Goal: Communication & Community: Share content

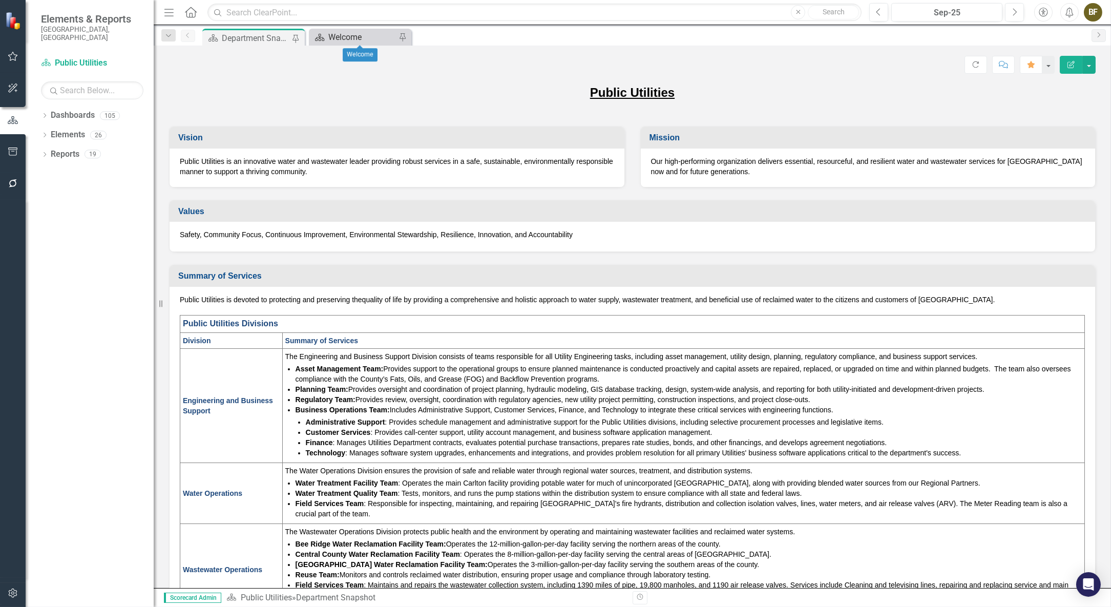
click at [384, 36] on div "Welcome" at bounding box center [362, 37] width 68 height 13
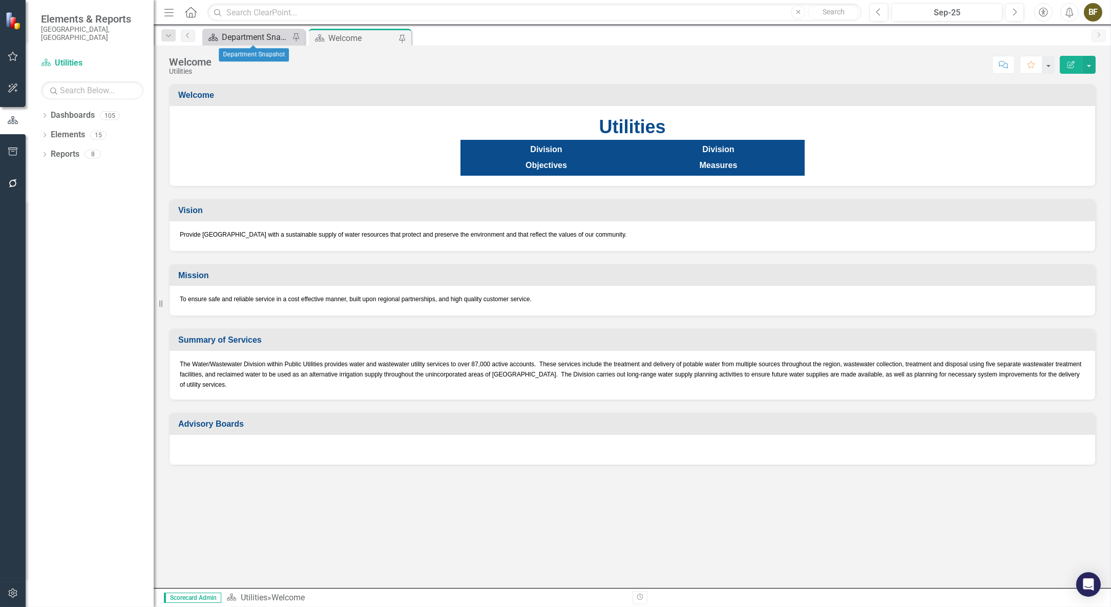
click at [256, 37] on div "Department Snapshot" at bounding box center [256, 37] width 68 height 13
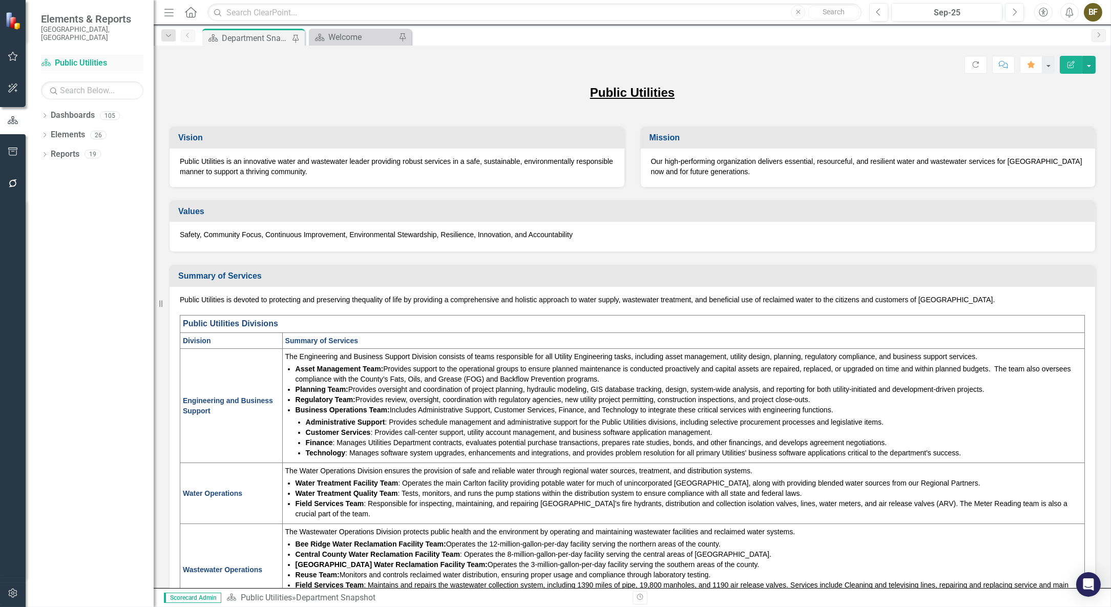
click at [64, 57] on link "Dashboard Public Utilities" at bounding box center [92, 63] width 102 height 12
click at [44, 114] on icon "Dropdown" at bounding box center [44, 117] width 7 height 6
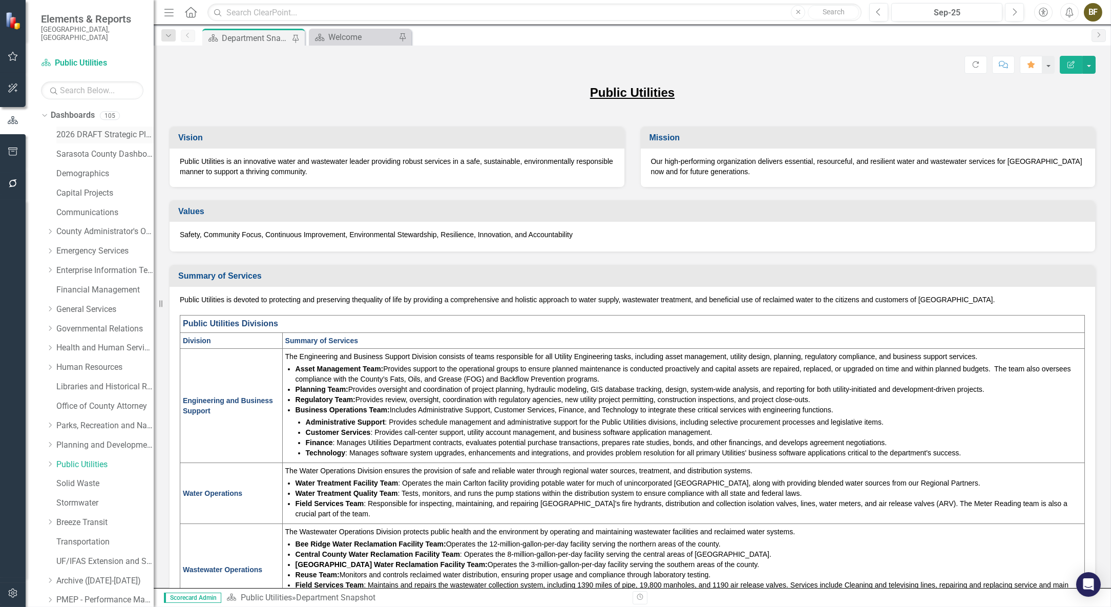
click at [86, 129] on link "2026 DRAFT Strategic Plan" at bounding box center [104, 135] width 97 height 12
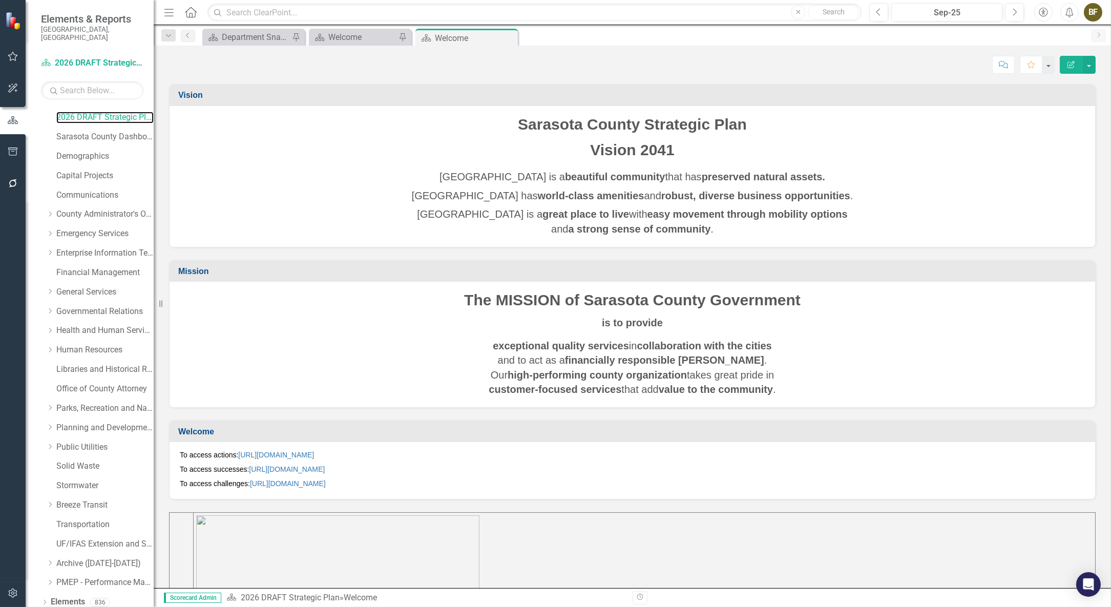
scroll to position [34, 0]
click at [78, 425] on link "Public Utilities" at bounding box center [104, 431] width 97 height 12
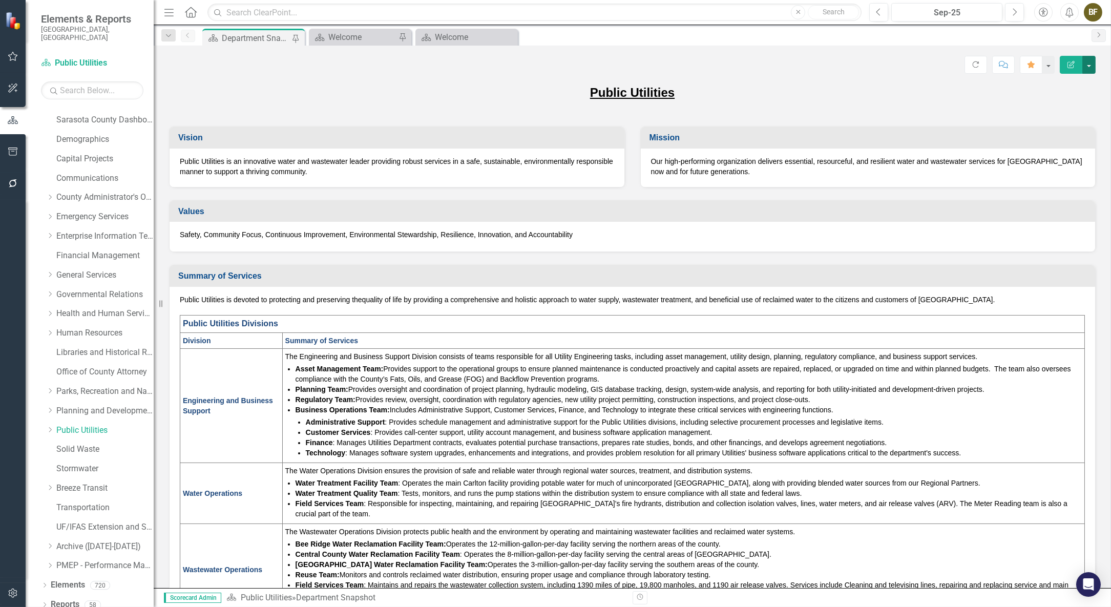
click at [1052, 68] on button "button" at bounding box center [1088, 65] width 13 height 18
click at [1047, 164] on link "Email Email Page" at bounding box center [1053, 162] width 83 height 19
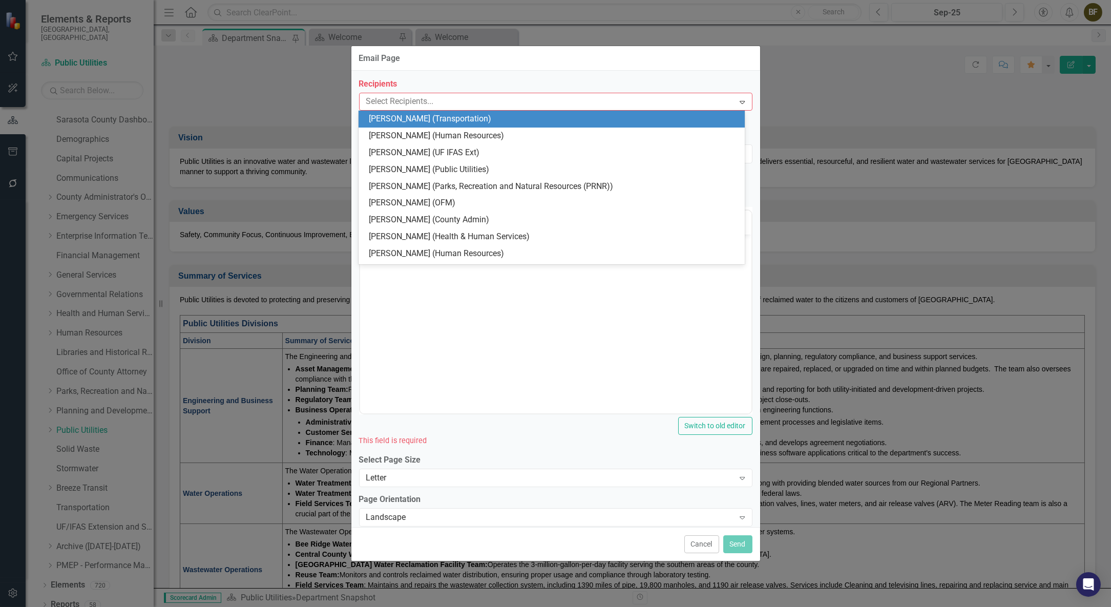
click at [383, 110] on div "Select Recipients... Expand" at bounding box center [555, 102] width 393 height 18
type input "r"
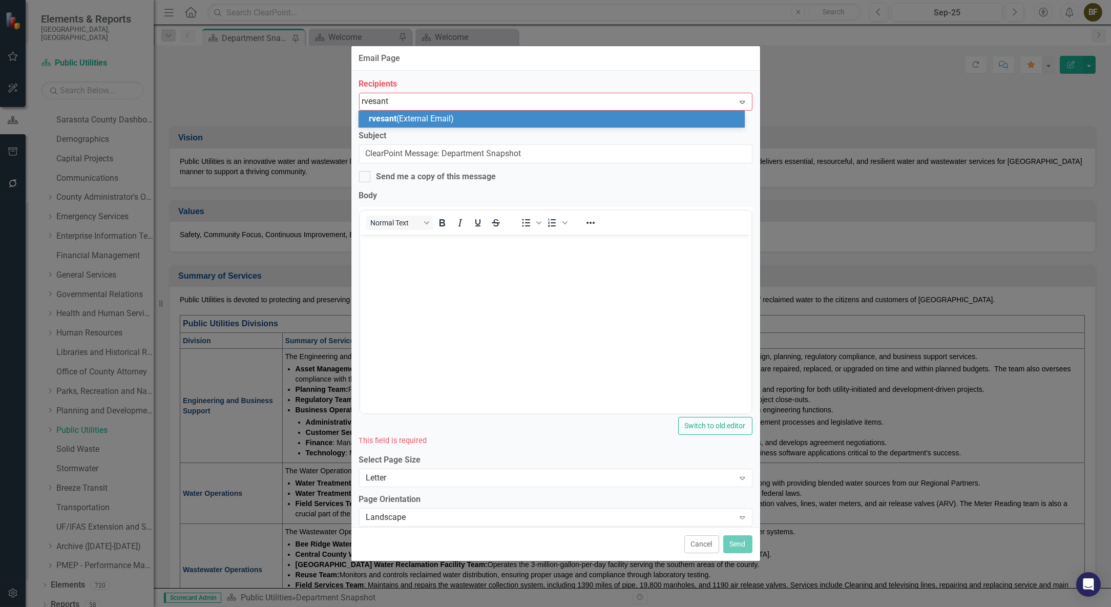
click at [371, 100] on input "rvesant" at bounding box center [376, 102] width 29 height 12
click at [372, 101] on input "rvesant" at bounding box center [376, 102] width 29 height 12
type input "rvasant"
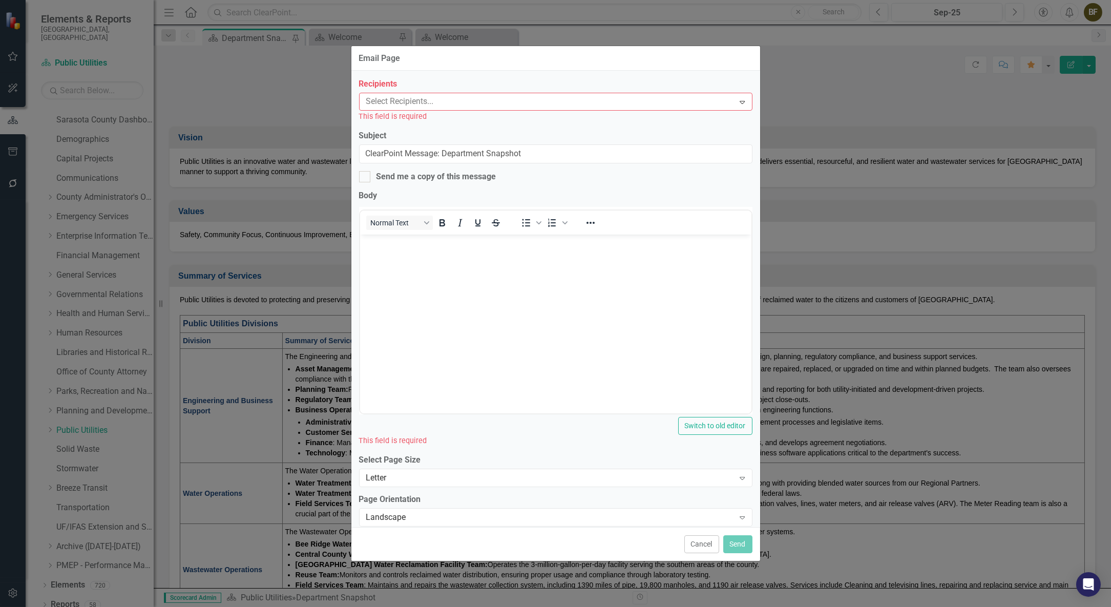
click at [399, 103] on div at bounding box center [548, 102] width 372 height 14
click at [702, 548] on button "Cancel" at bounding box center [701, 544] width 35 height 18
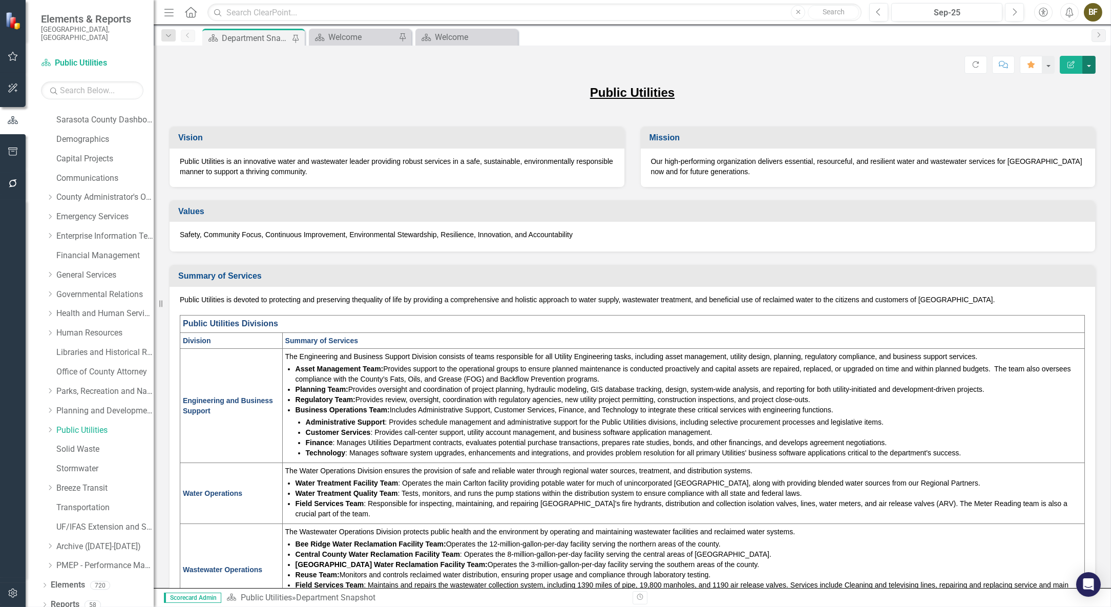
click at [1052, 66] on button "button" at bounding box center [1088, 65] width 13 height 18
click at [1052, 139] on link "PDF Export to PDF" at bounding box center [1053, 143] width 83 height 19
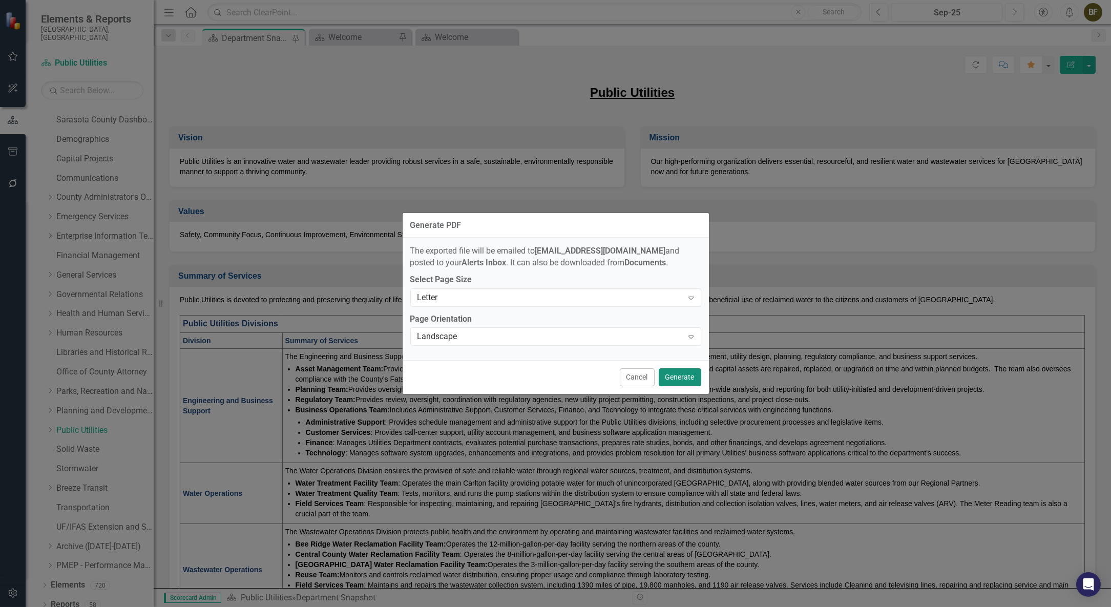
click at [673, 378] on button "Generate" at bounding box center [680, 377] width 43 height 18
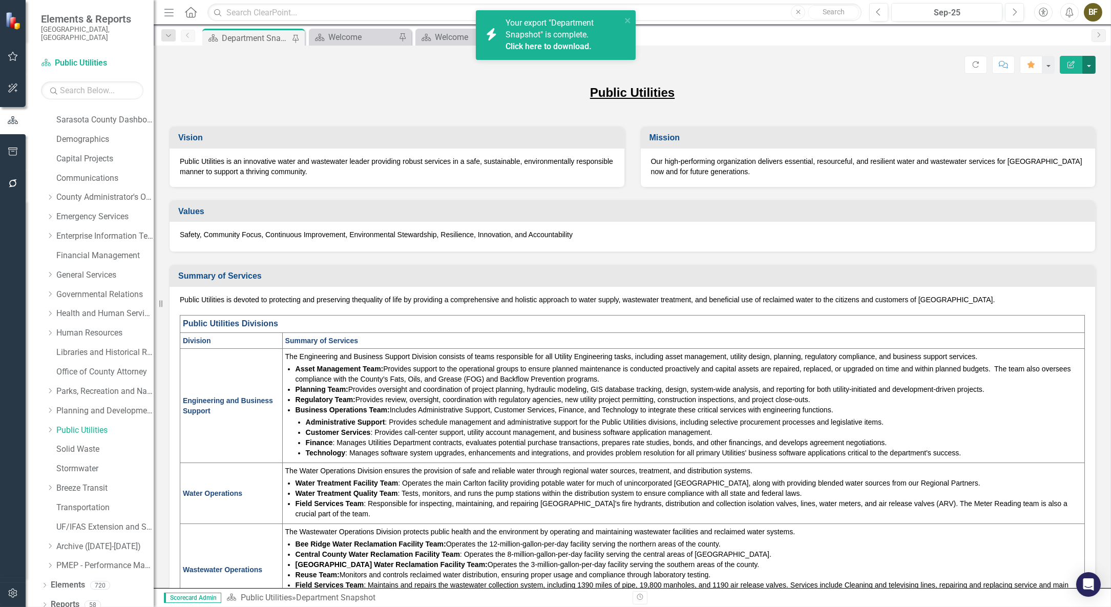
click at [1052, 65] on button "button" at bounding box center [1088, 65] width 13 height 18
click at [1047, 159] on link "Email Email Page" at bounding box center [1053, 162] width 83 height 19
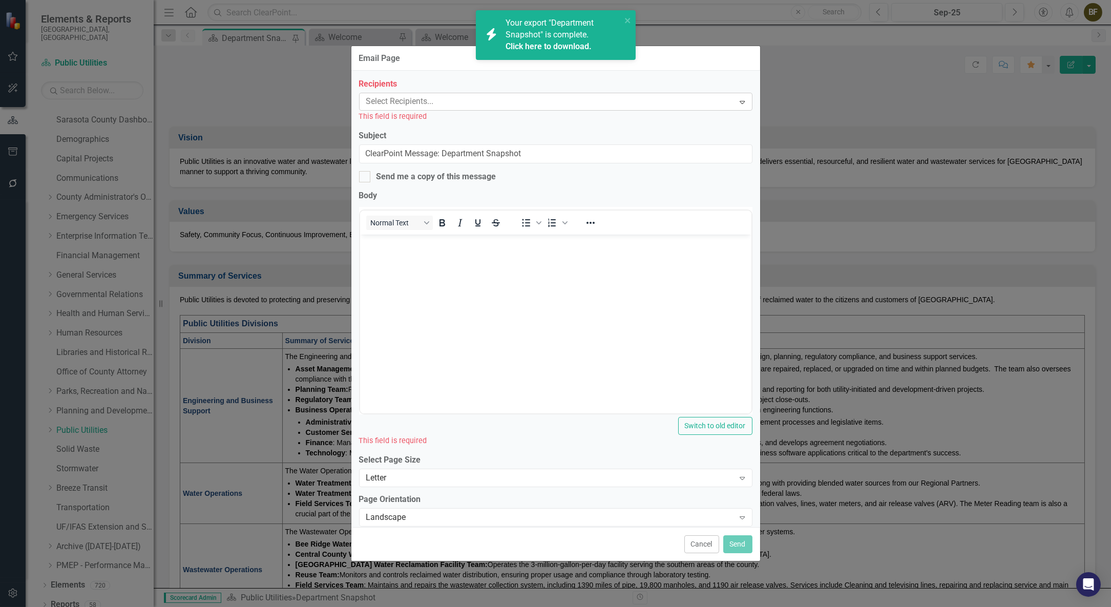
click at [737, 102] on icon "Expand" at bounding box center [742, 102] width 10 height 8
click at [464, 101] on div at bounding box center [548, 102] width 372 height 14
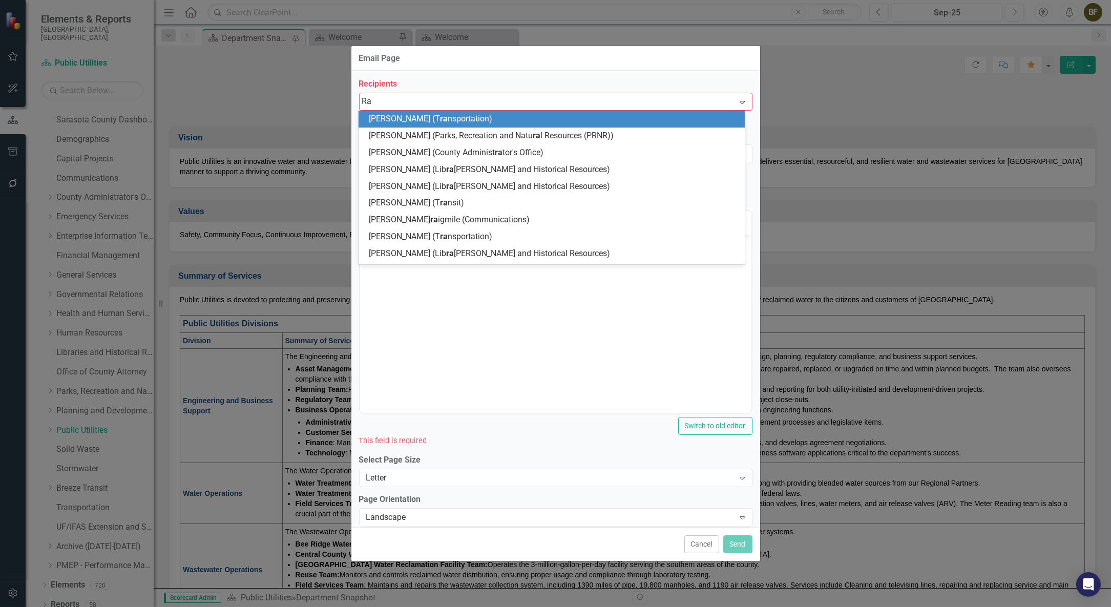
type input "R"
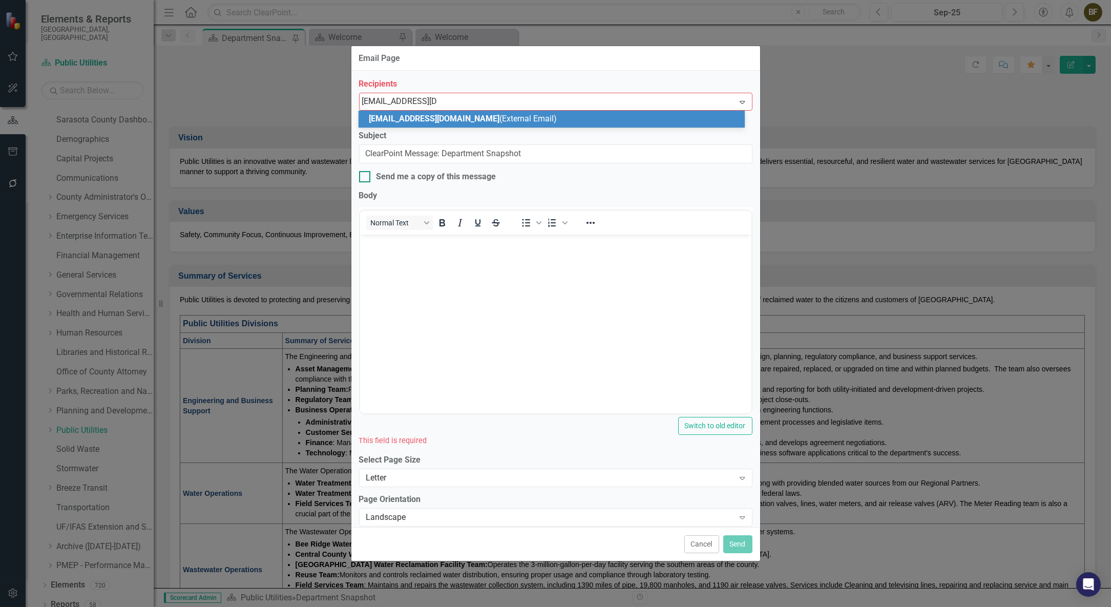
type input "[EMAIL_ADDRESS][DOMAIN_NAME]"
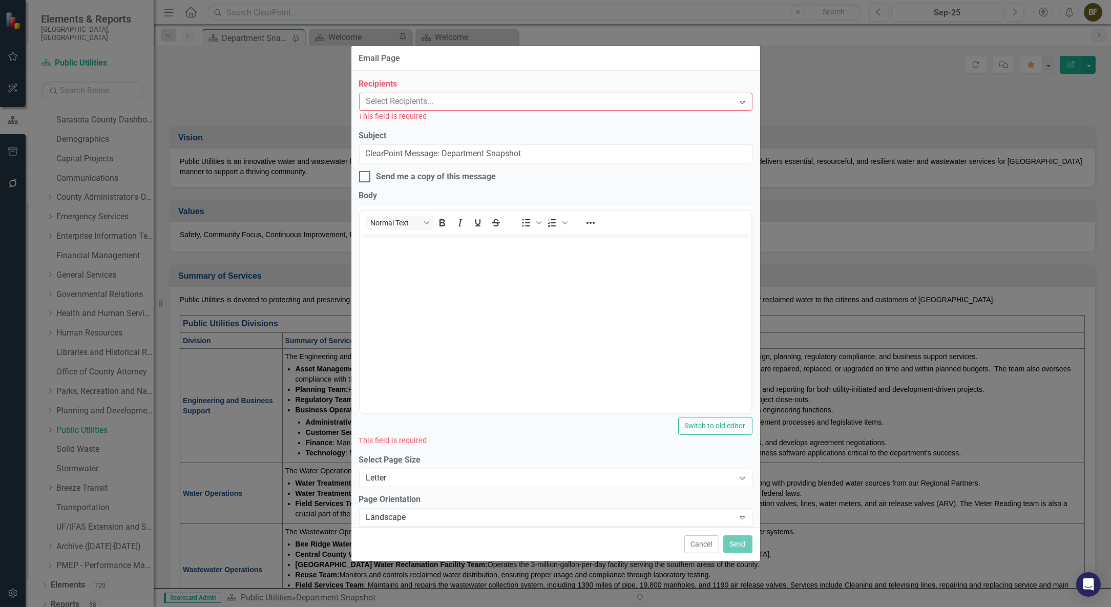
drag, startPoint x: 365, startPoint y: 175, endPoint x: 370, endPoint y: 175, distance: 5.7
click at [367, 175] on div at bounding box center [364, 176] width 11 height 11
click at [366, 175] on input "Send me a copy of this message" at bounding box center [362, 174] width 7 height 7
click at [474, 103] on div at bounding box center [548, 102] width 372 height 14
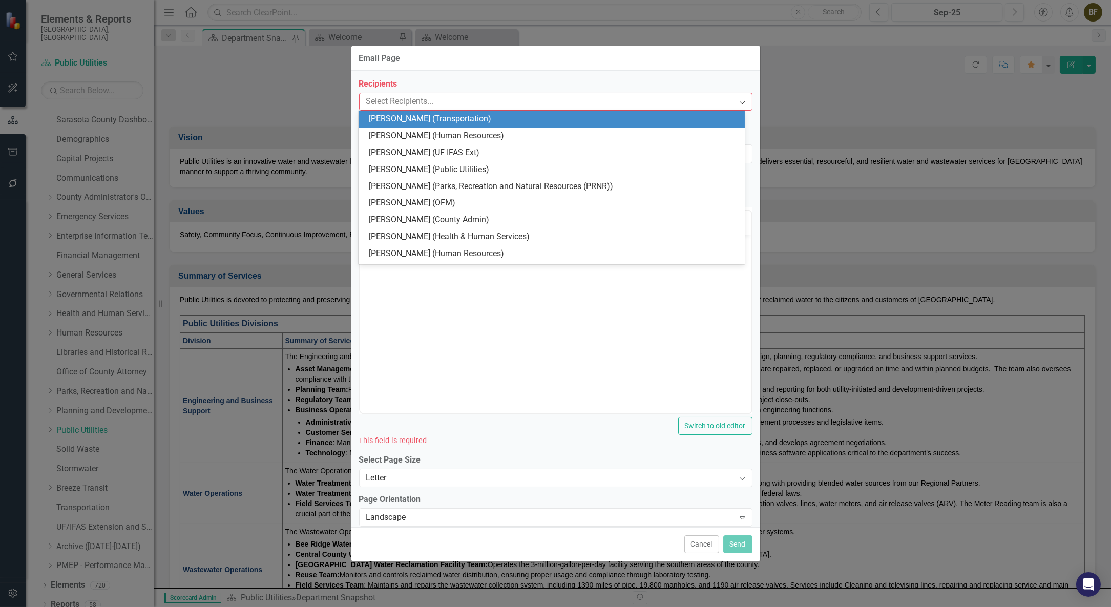
click at [471, 104] on div at bounding box center [548, 102] width 372 height 14
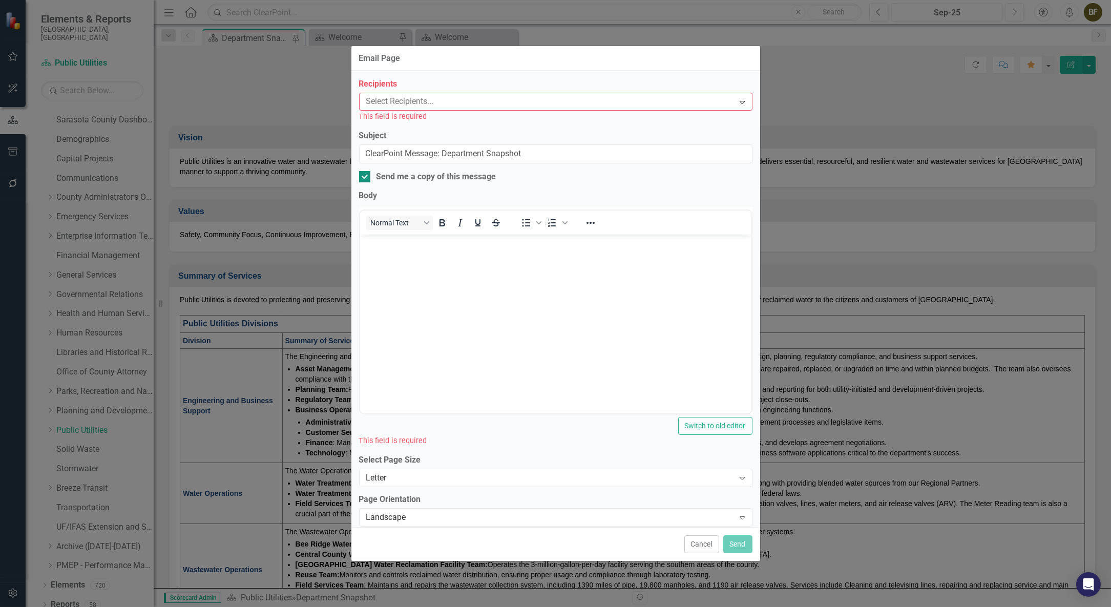
click at [366, 179] on div at bounding box center [364, 176] width 11 height 11
click at [366, 178] on input "Send me a copy of this message" at bounding box center [362, 174] width 7 height 7
checkbox input "false"
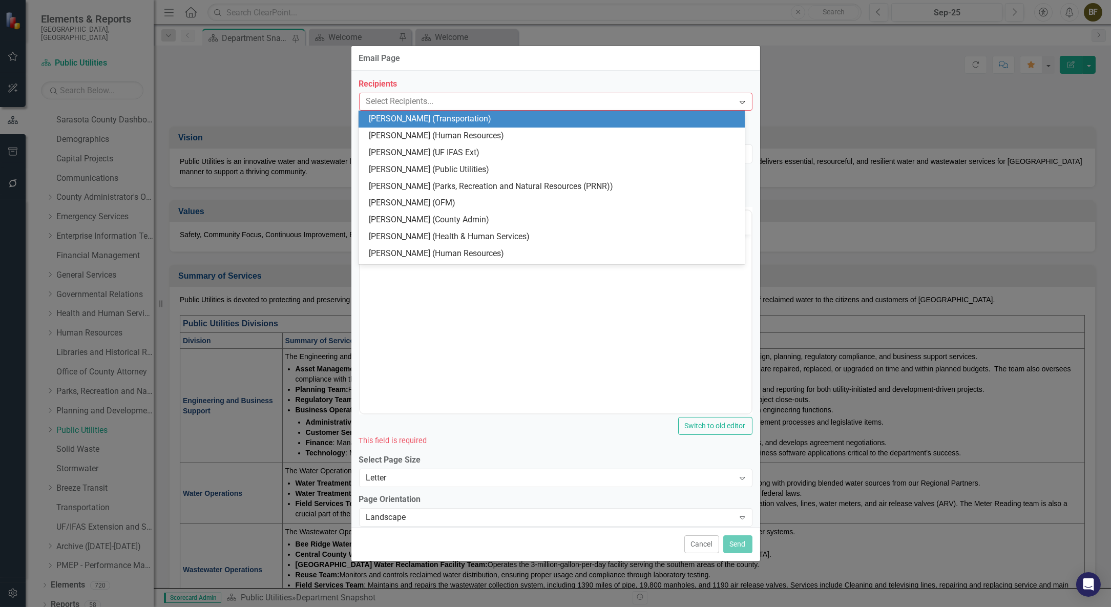
click at [491, 103] on div at bounding box center [548, 102] width 372 height 14
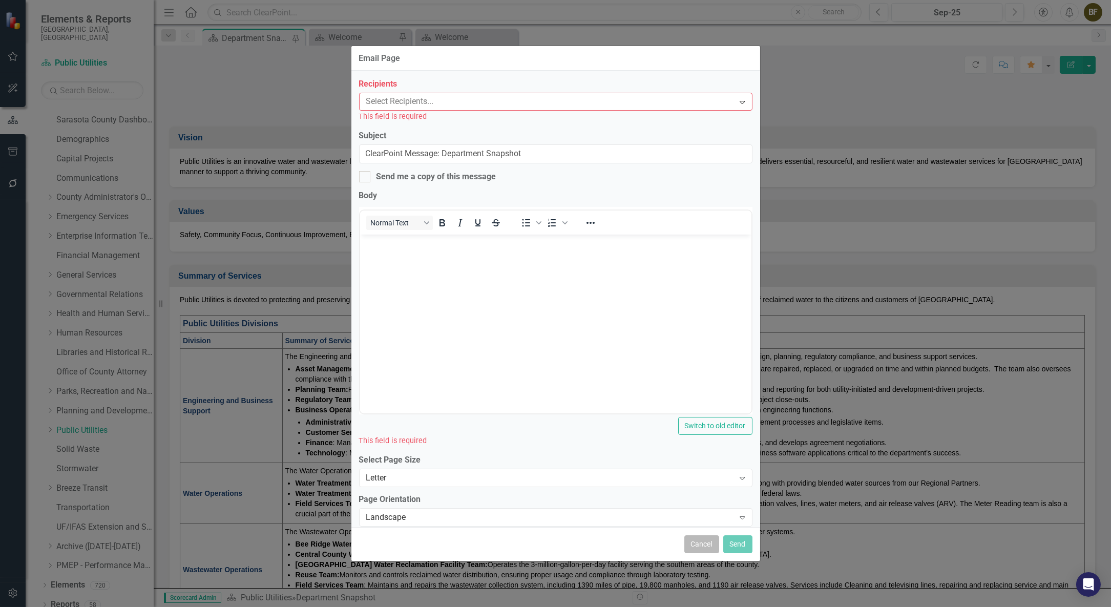
click at [702, 548] on button "Cancel" at bounding box center [701, 544] width 35 height 18
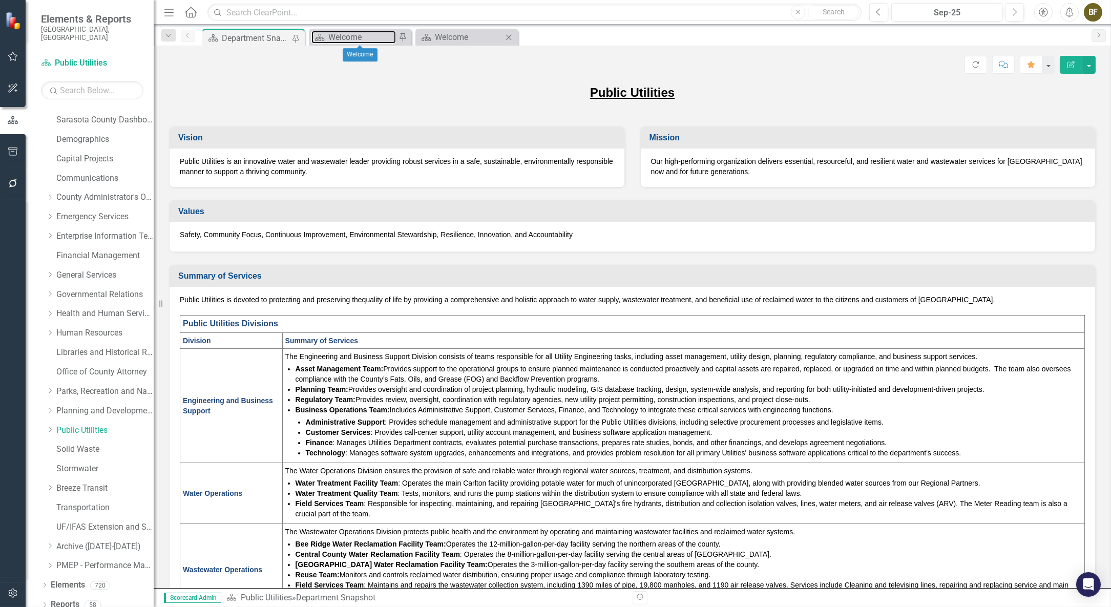
drag, startPoint x: 359, startPoint y: 35, endPoint x: 435, endPoint y: 29, distance: 77.1
click at [359, 35] on div "Welcome" at bounding box center [362, 37] width 68 height 13
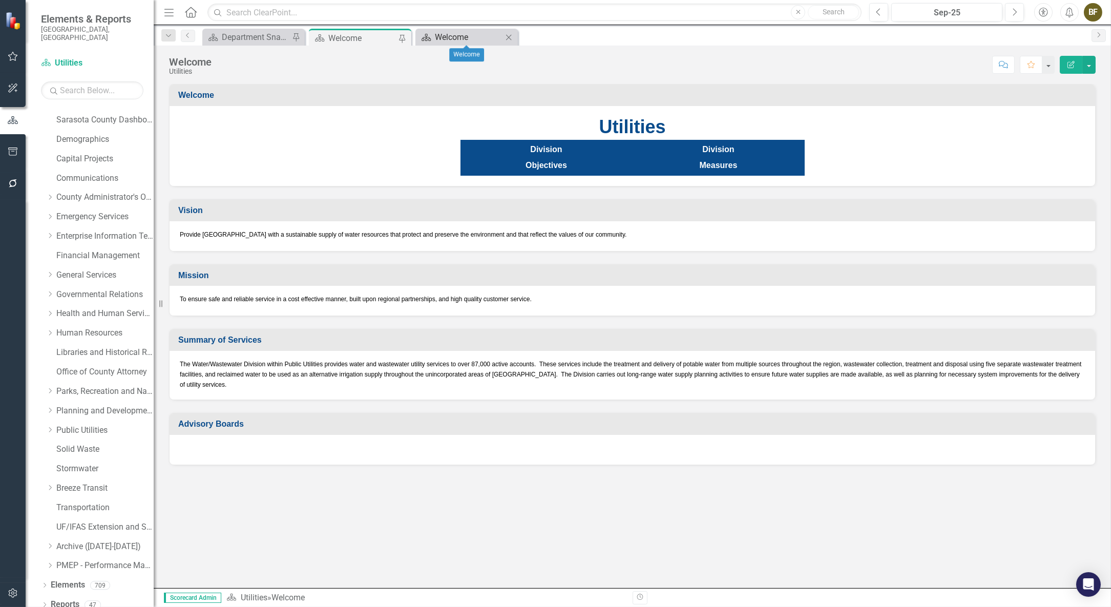
click at [463, 37] on div "Welcome" at bounding box center [469, 37] width 68 height 13
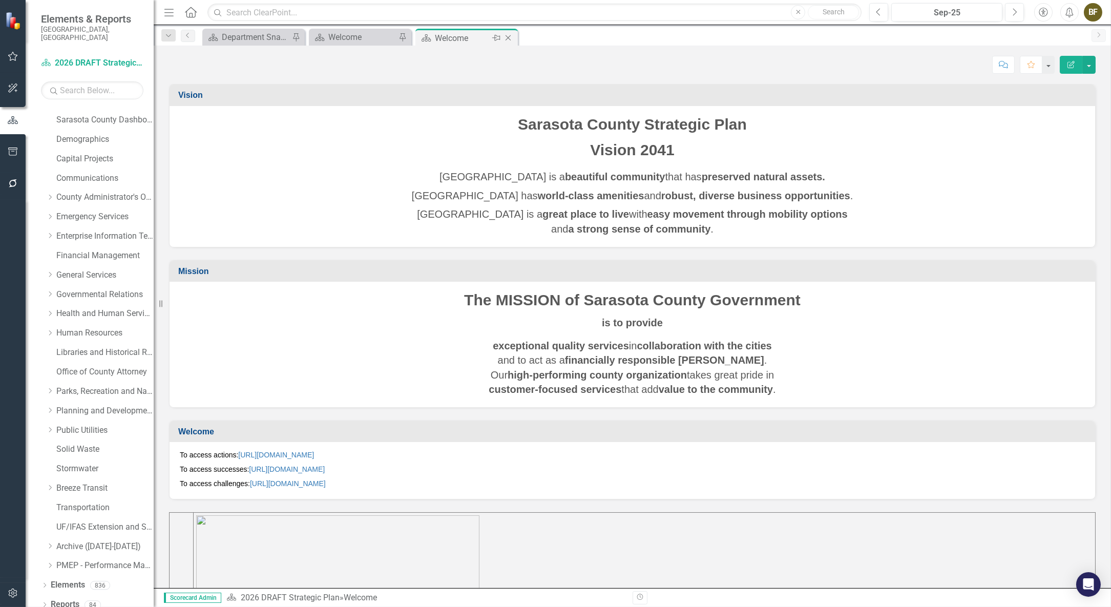
click at [509, 37] on icon "Close" at bounding box center [508, 38] width 10 height 8
click at [259, 40] on div "Department Snapshot" at bounding box center [256, 37] width 68 height 13
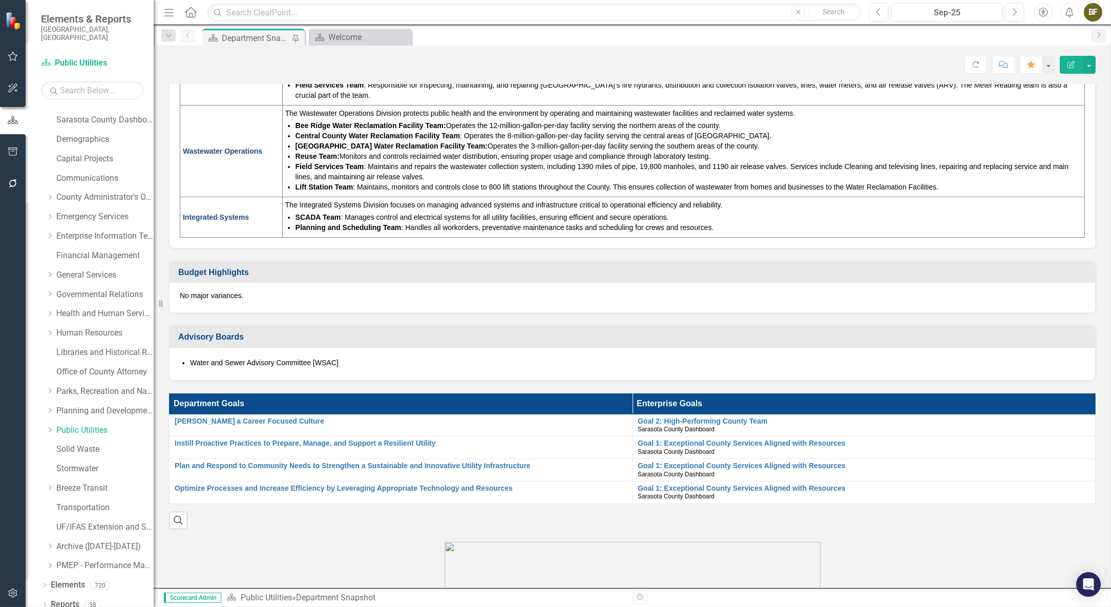
scroll to position [419, 0]
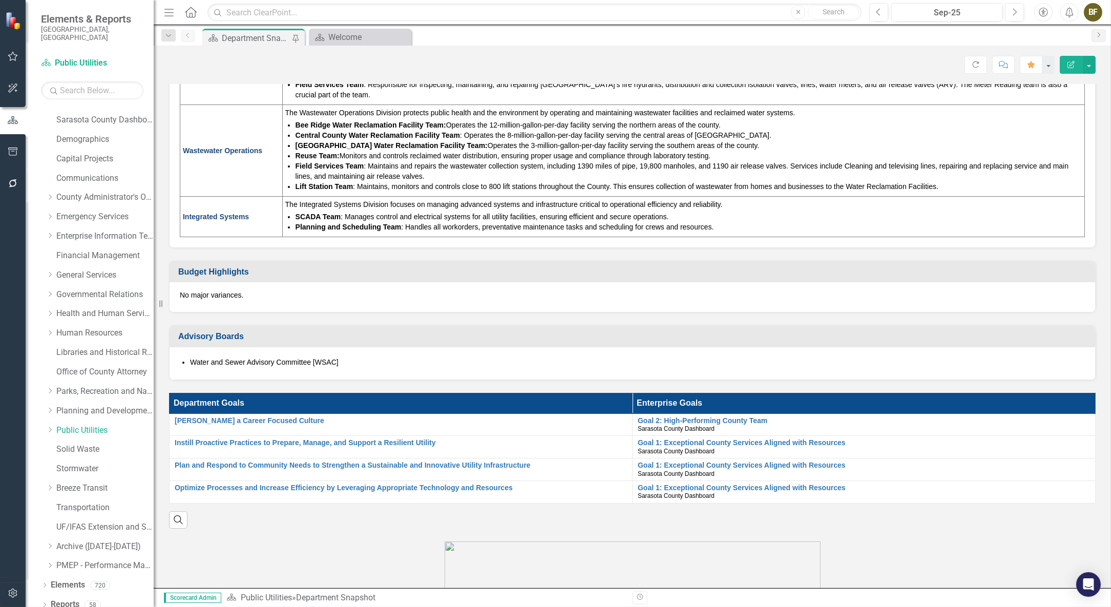
drag, startPoint x: 240, startPoint y: 285, endPoint x: 207, endPoint y: 283, distance: 32.4
click at [207, 283] on div "No major variances." at bounding box center [633, 297] width 926 height 30
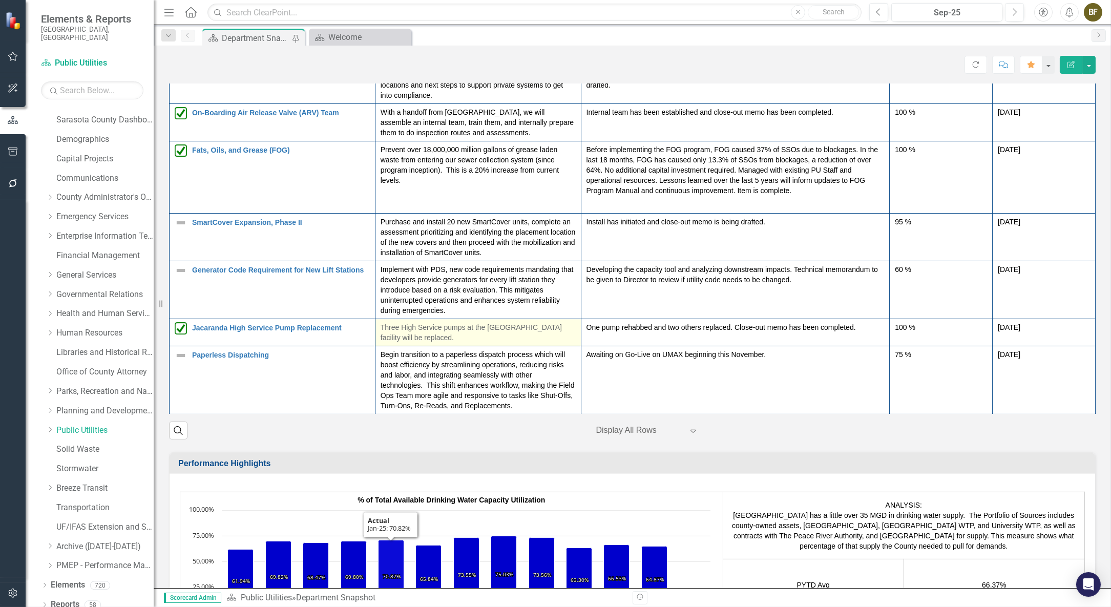
scroll to position [1275, 0]
